Goal: Task Accomplishment & Management: Manage account settings

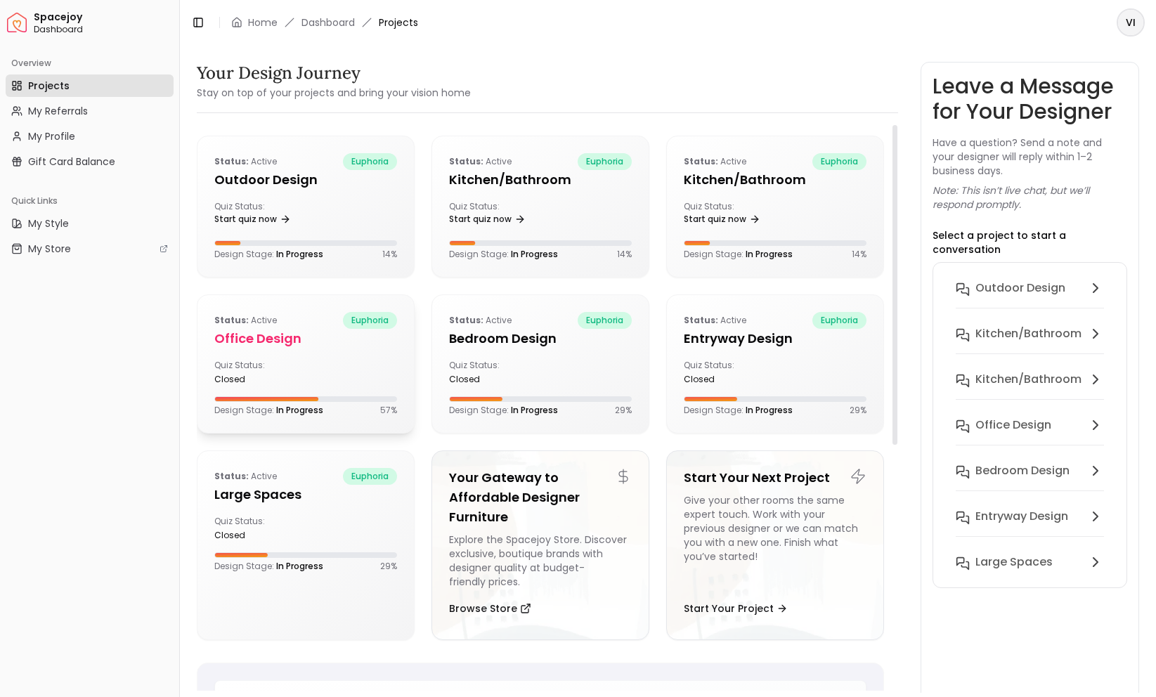
click at [318, 338] on h5 "Office design" at bounding box center [305, 339] width 183 height 20
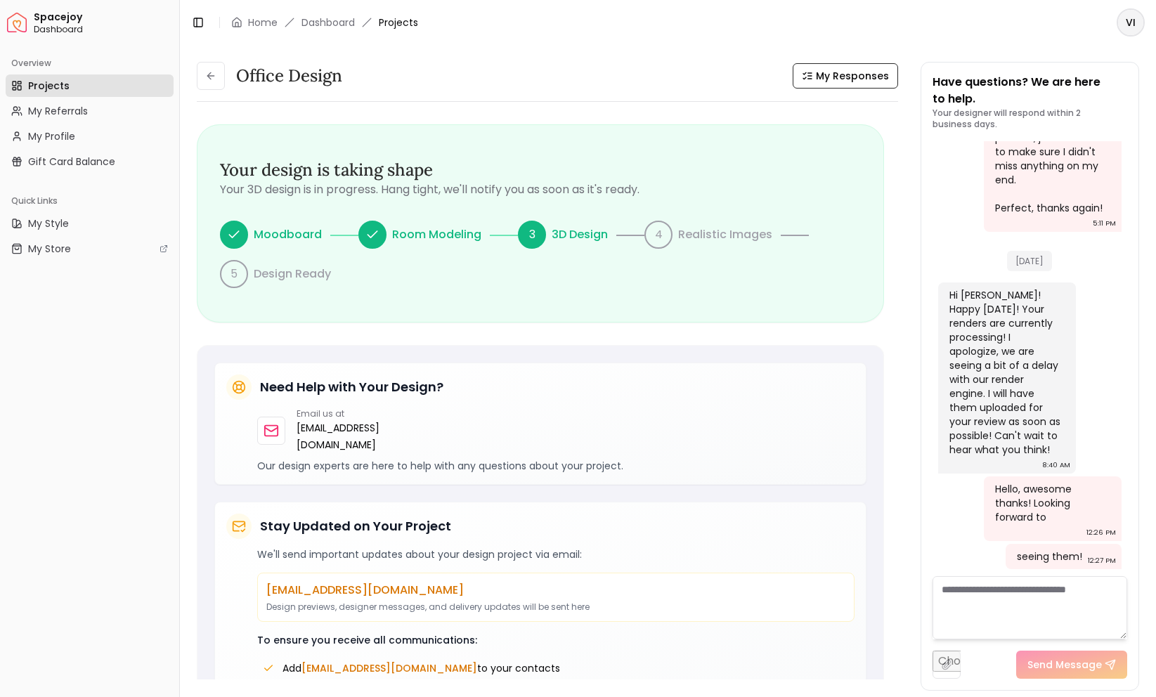
click at [1065, 602] on textarea at bounding box center [1030, 607] width 195 height 63
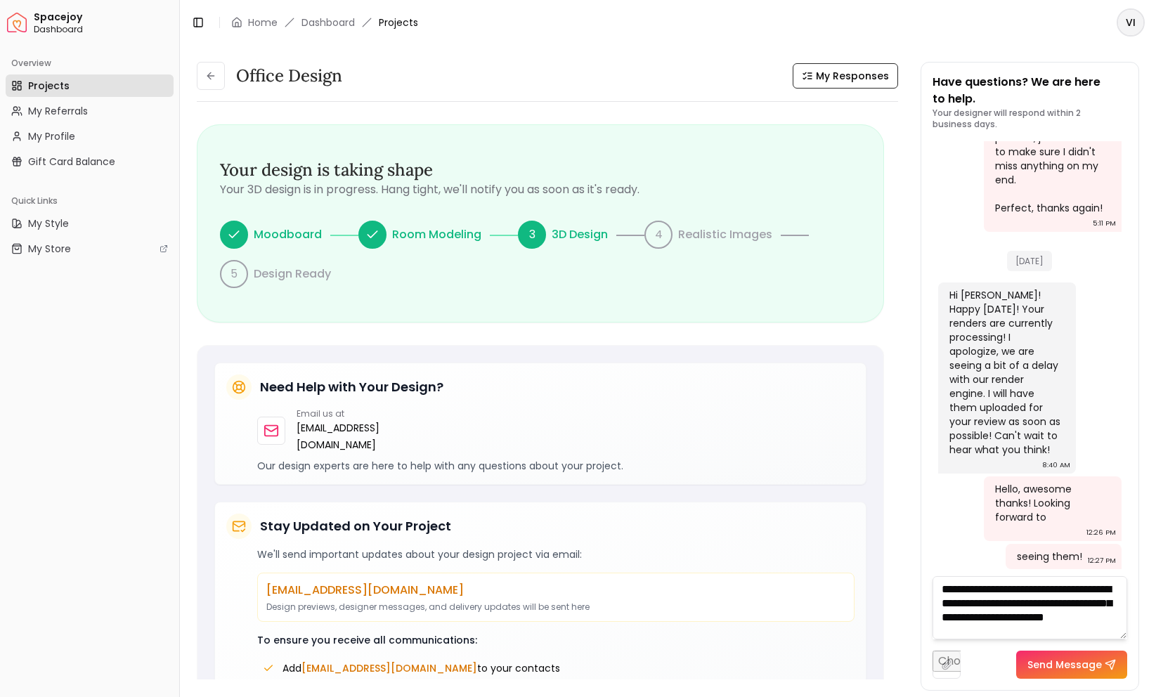
type textarea "**********"
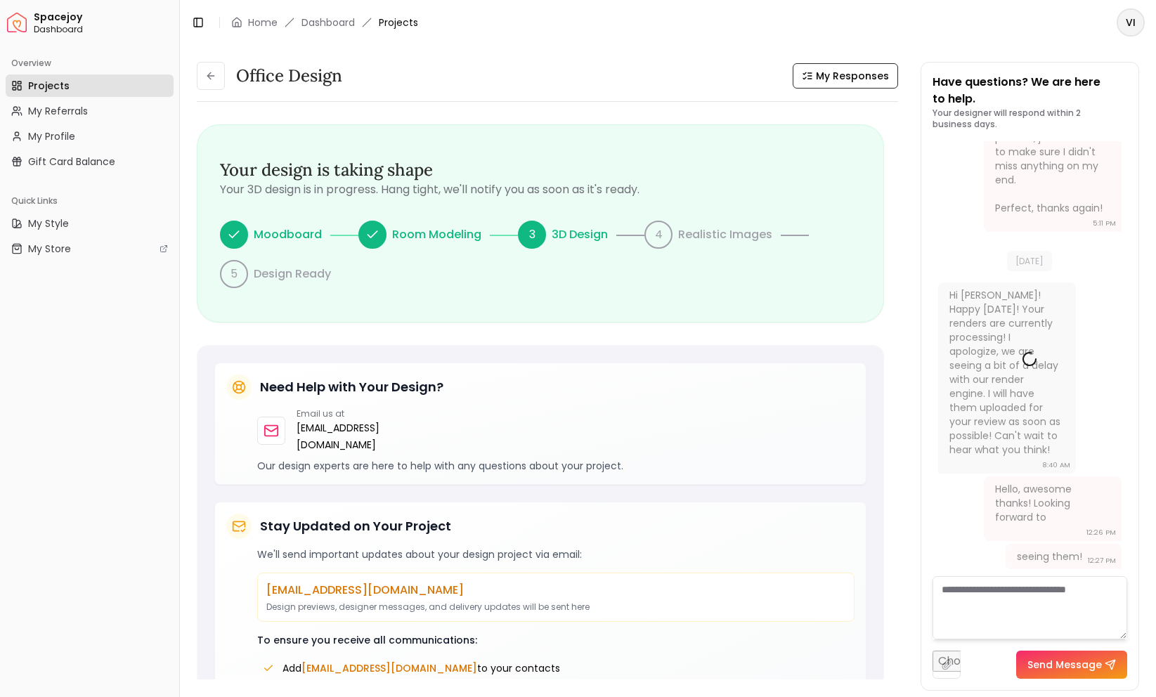
scroll to position [0, 0]
